Goal: Information Seeking & Learning: Check status

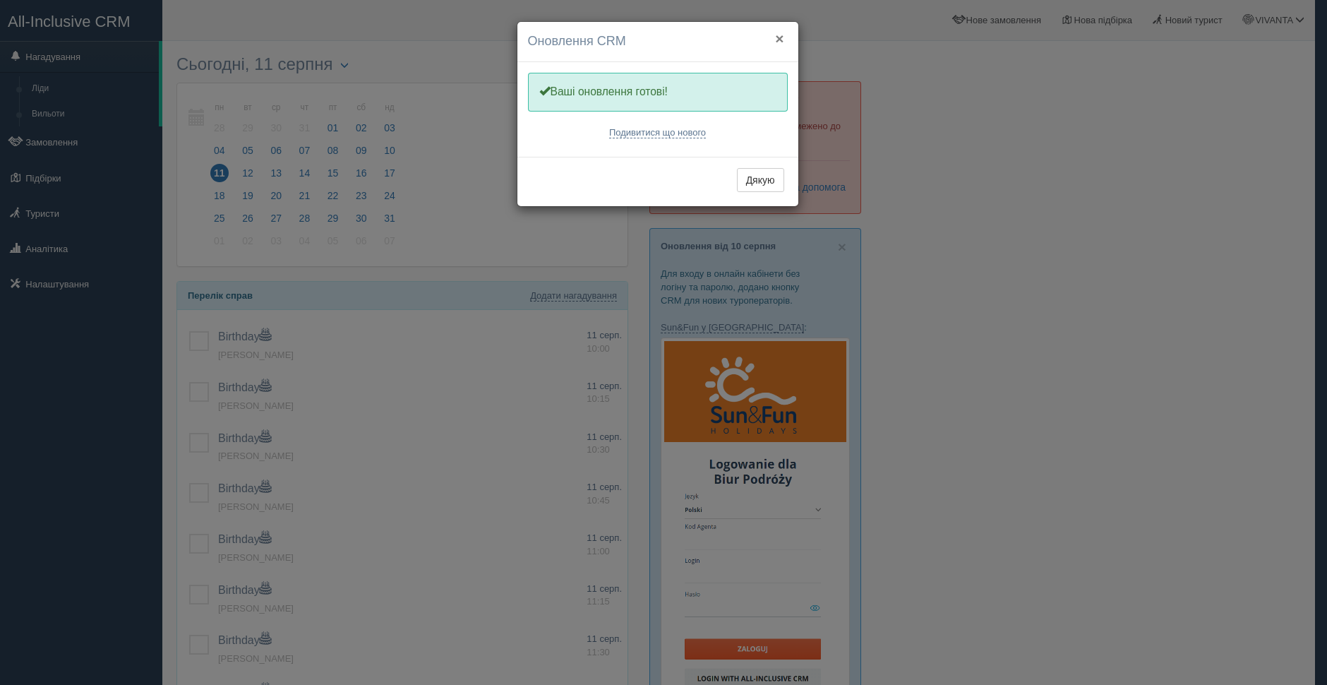
click at [777, 37] on button "×" at bounding box center [779, 38] width 8 height 15
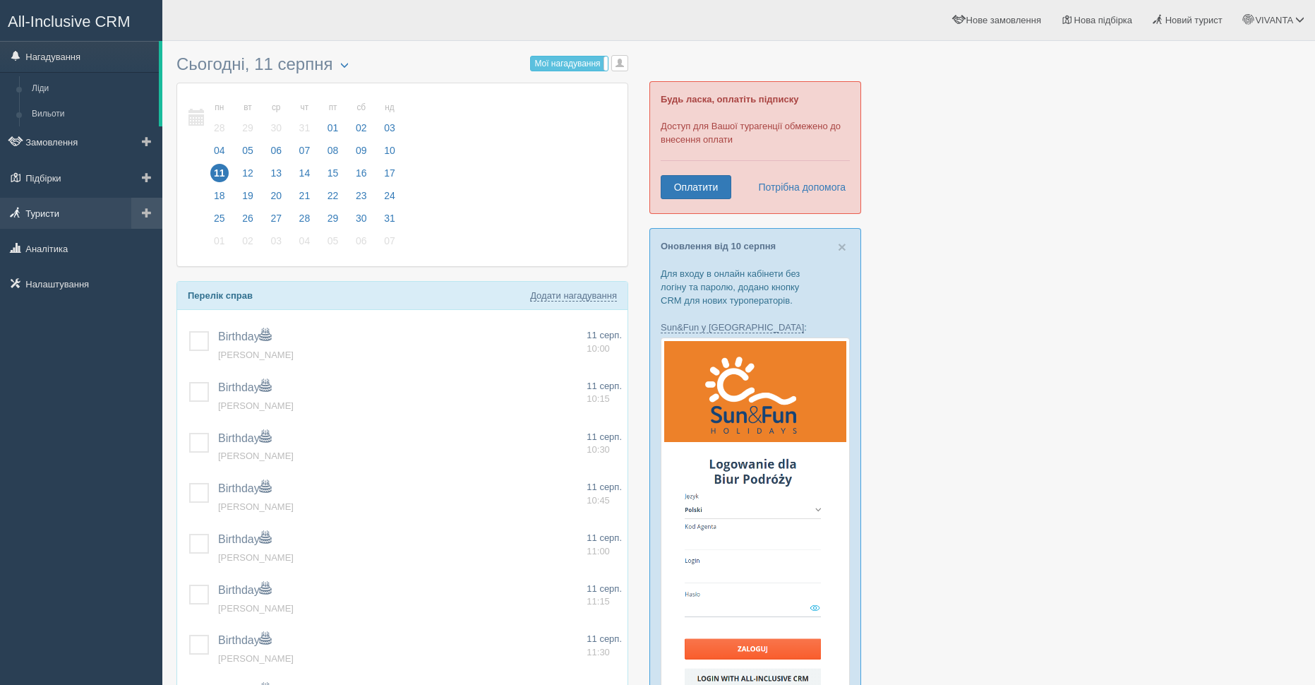
click at [52, 212] on link "Туристи" at bounding box center [81, 213] width 162 height 31
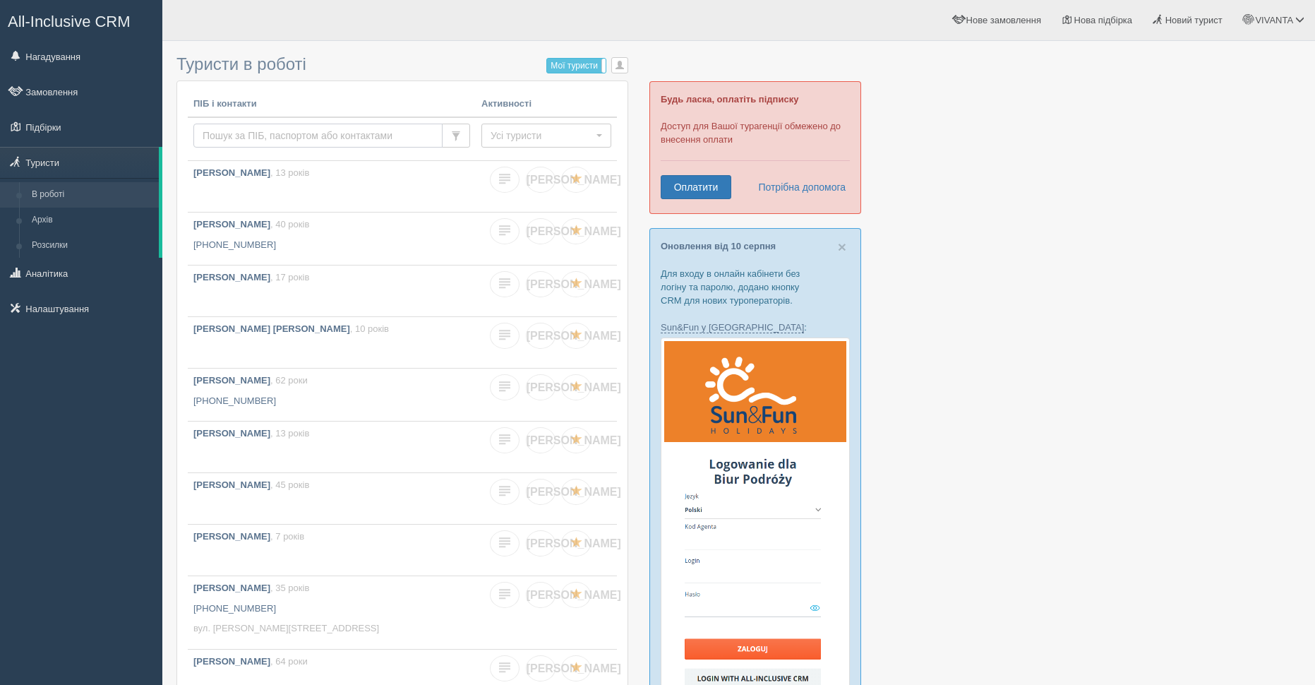
click at [265, 128] on input "text" at bounding box center [317, 136] width 249 height 24
type input "cntityrj"
drag, startPoint x: 164, startPoint y: 136, endPoint x: 143, endPoint y: 136, distance: 21.9
type input "steshenko"
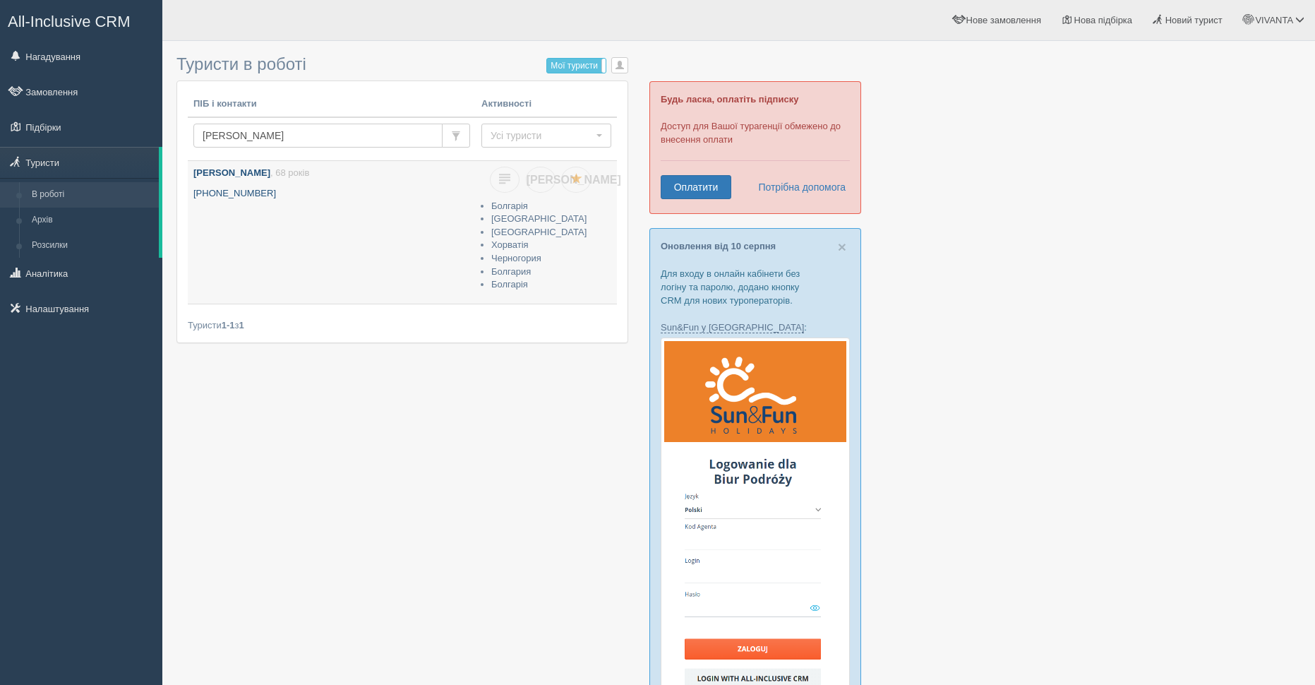
click at [238, 186] on link "Стешенко Віталій , 68 років +380 96 238 6638" at bounding box center [332, 232] width 288 height 143
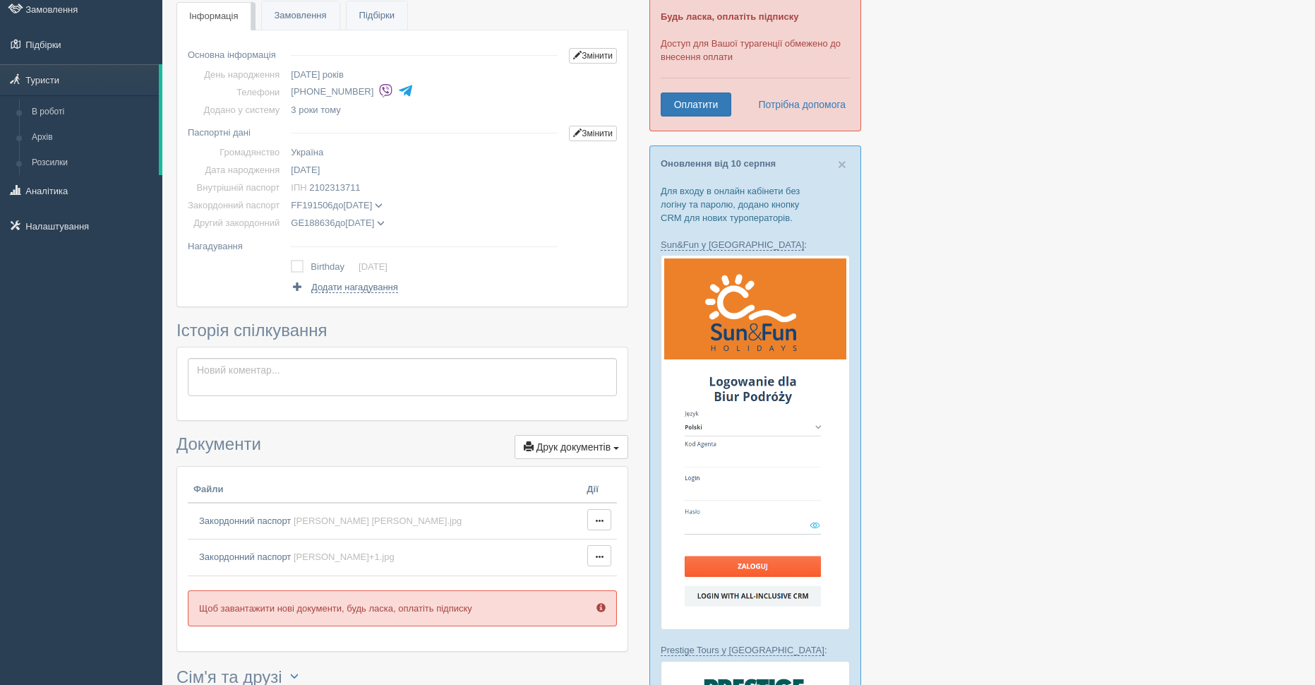
scroll to position [212, 0]
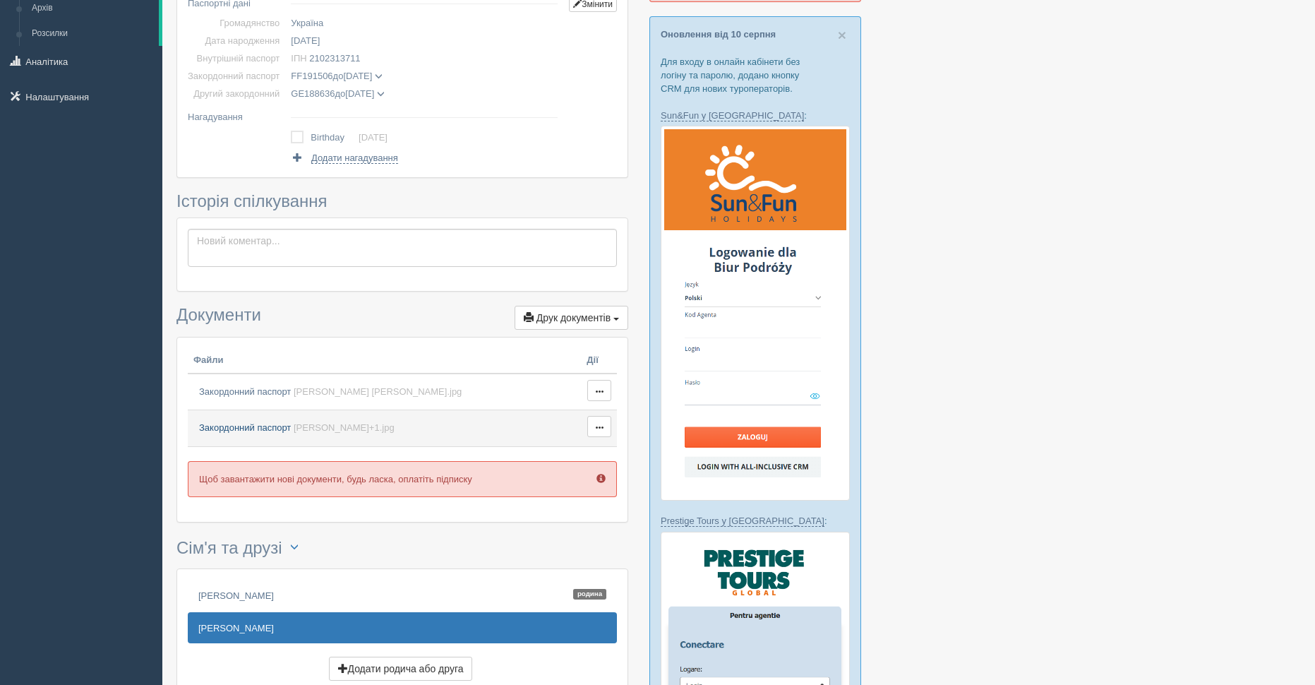
click at [251, 427] on span "Закордонний паспорт" at bounding box center [245, 427] width 92 height 11
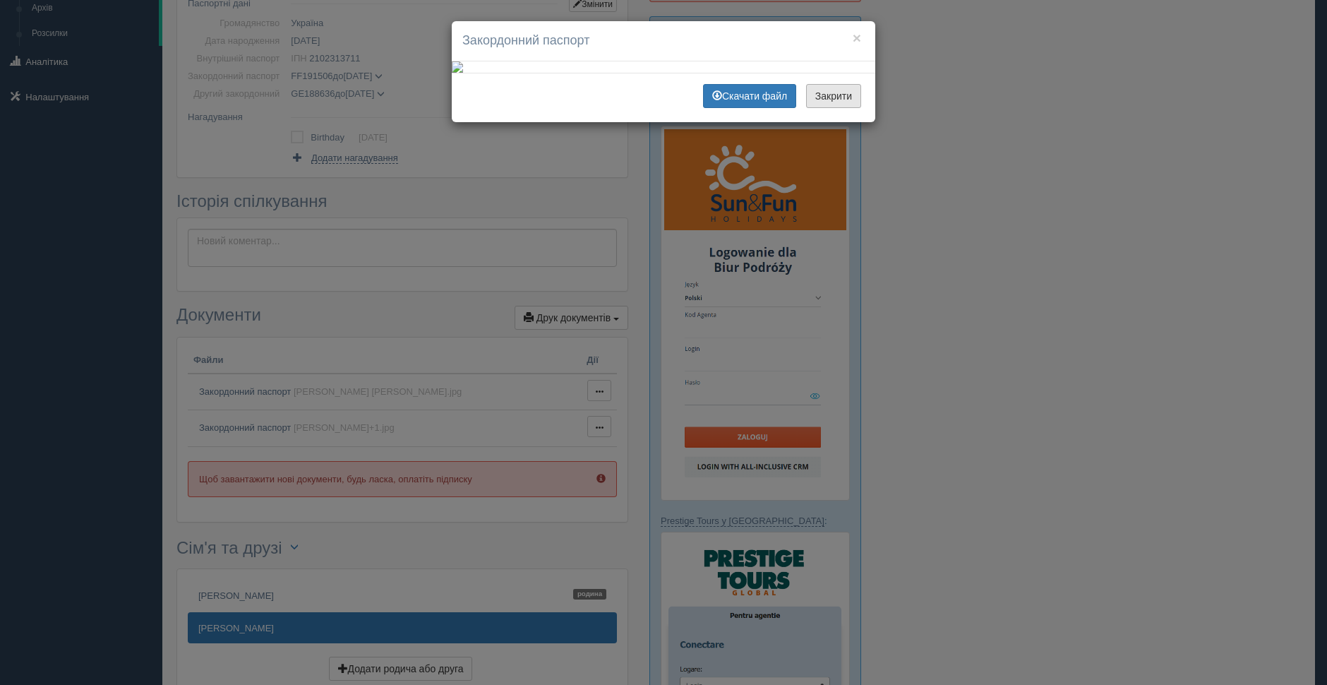
click at [827, 108] on button "Закрити" at bounding box center [833, 96] width 55 height 24
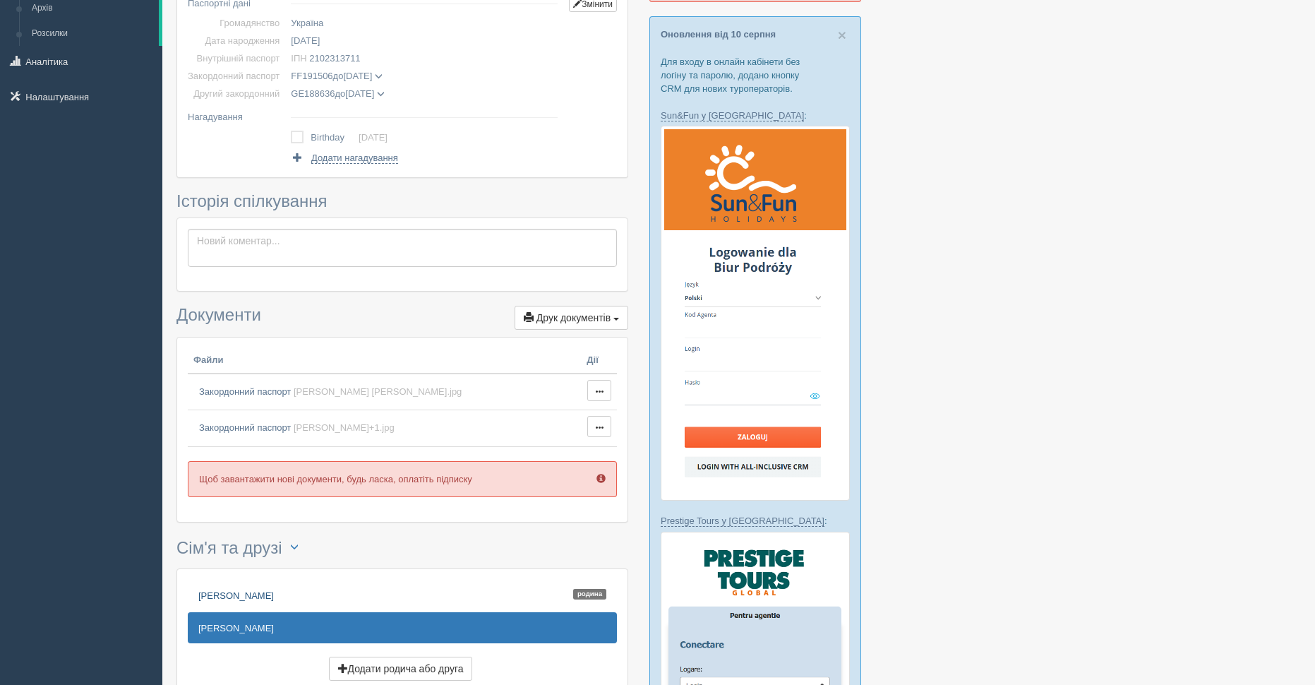
click at [228, 597] on link "Шаповалова Марина Родина" at bounding box center [402, 595] width 429 height 31
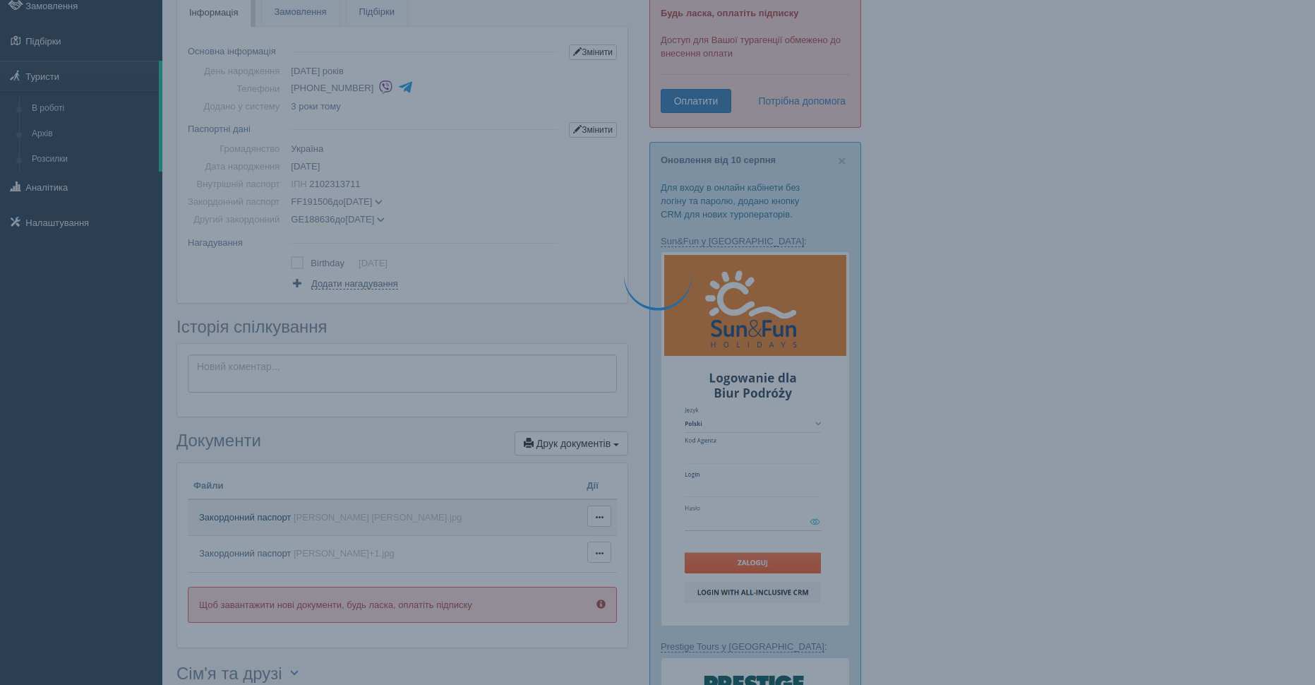
scroll to position [0, 0]
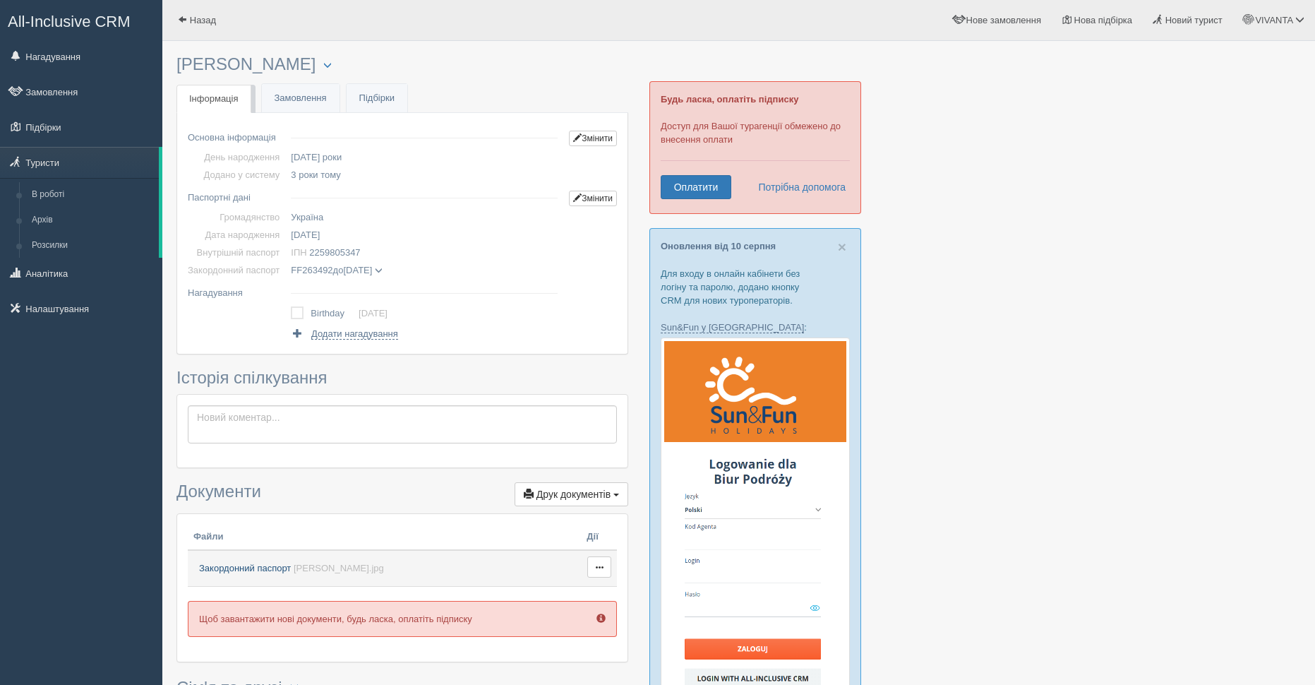
click at [253, 573] on span "Закордонний паспорт" at bounding box center [245, 568] width 92 height 11
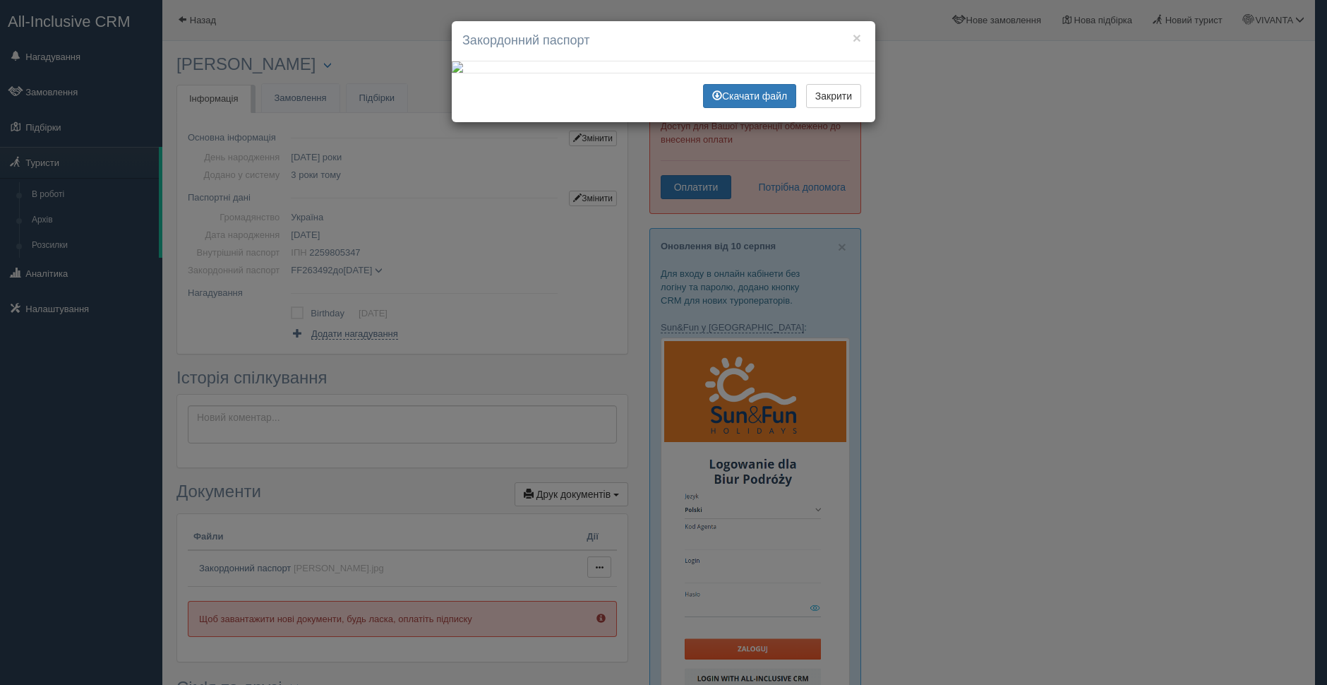
click at [1122, 192] on div "× Закордонний паспорт Скачати файл Закрити" at bounding box center [663, 342] width 1327 height 685
